Goal: Transaction & Acquisition: Purchase product/service

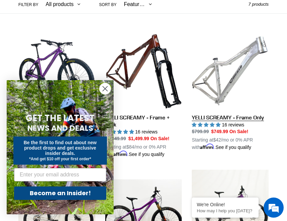
click at [242, 116] on link "YELLI SCREAMY - Frame Only" at bounding box center [230, 91] width 77 height 118
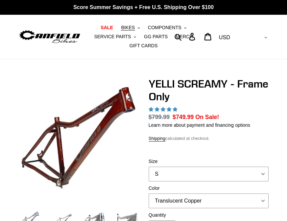
select select "highest-rating"
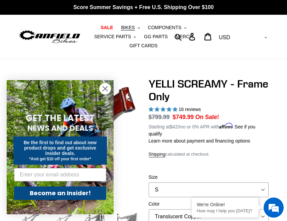
click at [105, 88] on icon "Close dialog" at bounding box center [105, 88] width 5 height 5
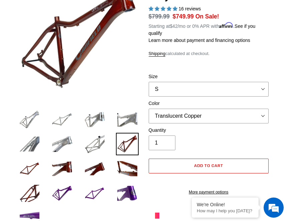
scroll to position [67, 0]
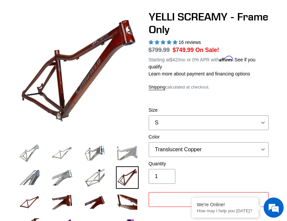
click at [131, 152] on img at bounding box center [127, 153] width 22 height 22
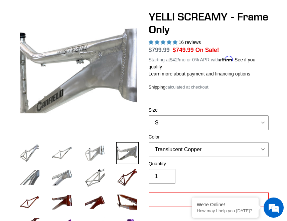
click at [103, 150] on img at bounding box center [95, 153] width 22 height 22
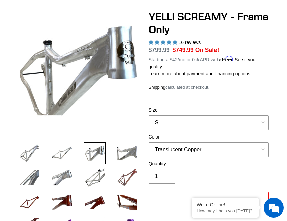
click at [131, 172] on img at bounding box center [127, 177] width 22 height 22
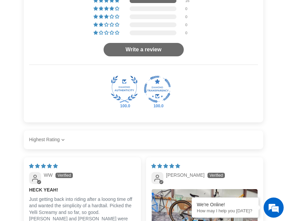
scroll to position [1205, 0]
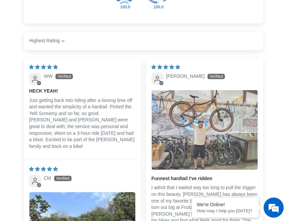
click at [219, 131] on img "Link to user picture 1" at bounding box center [205, 129] width 106 height 79
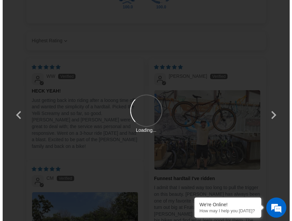
scroll to position [0, 0]
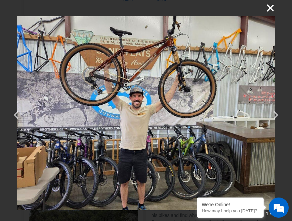
click at [268, 8] on button "×" at bounding box center [267, 8] width 16 height 16
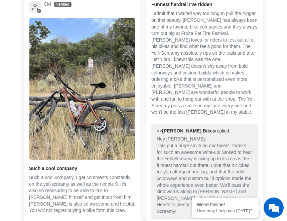
scroll to position [1406, 0]
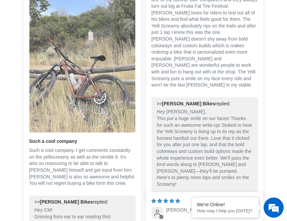
click at [94, 89] on img "Link to user picture 1" at bounding box center [82, 61] width 106 height 141
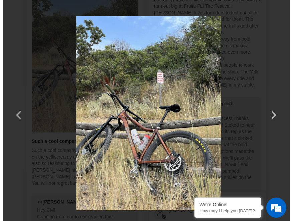
scroll to position [0, 0]
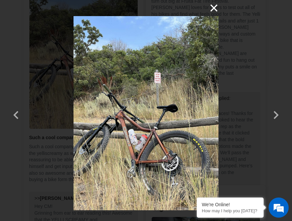
click at [215, 13] on button "×" at bounding box center [211, 8] width 16 height 16
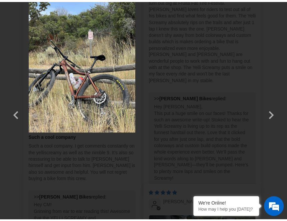
scroll to position [1402, 0]
